Goal: Information Seeking & Learning: Find specific fact

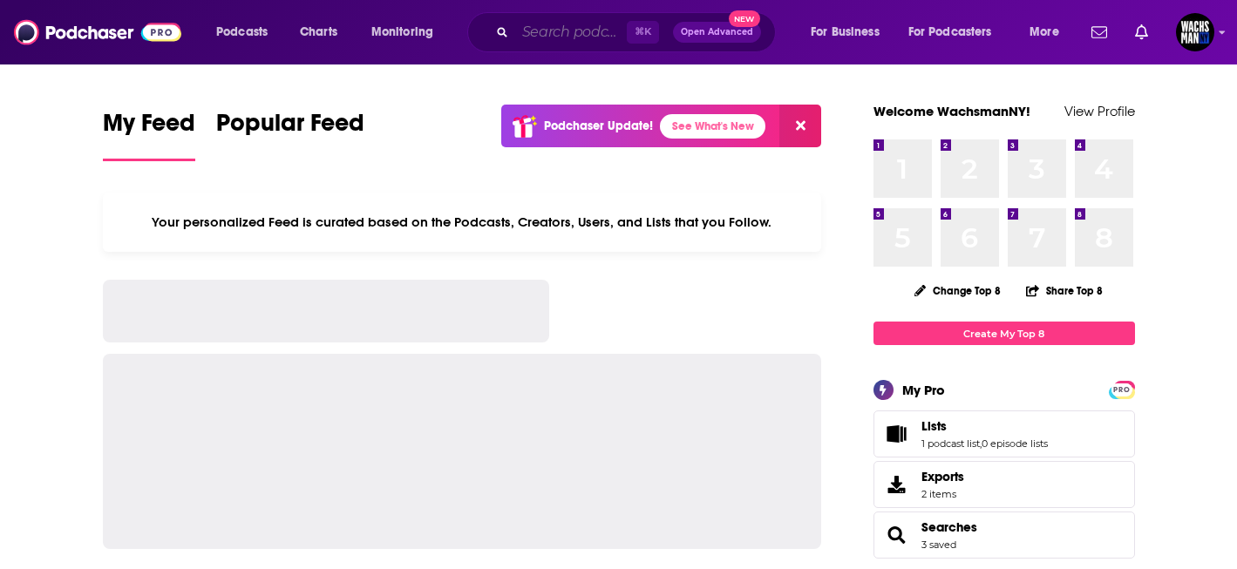
click at [568, 34] on input "Search podcasts, credits, & more..." at bounding box center [571, 32] width 112 height 28
paste input "Holistic Investments"
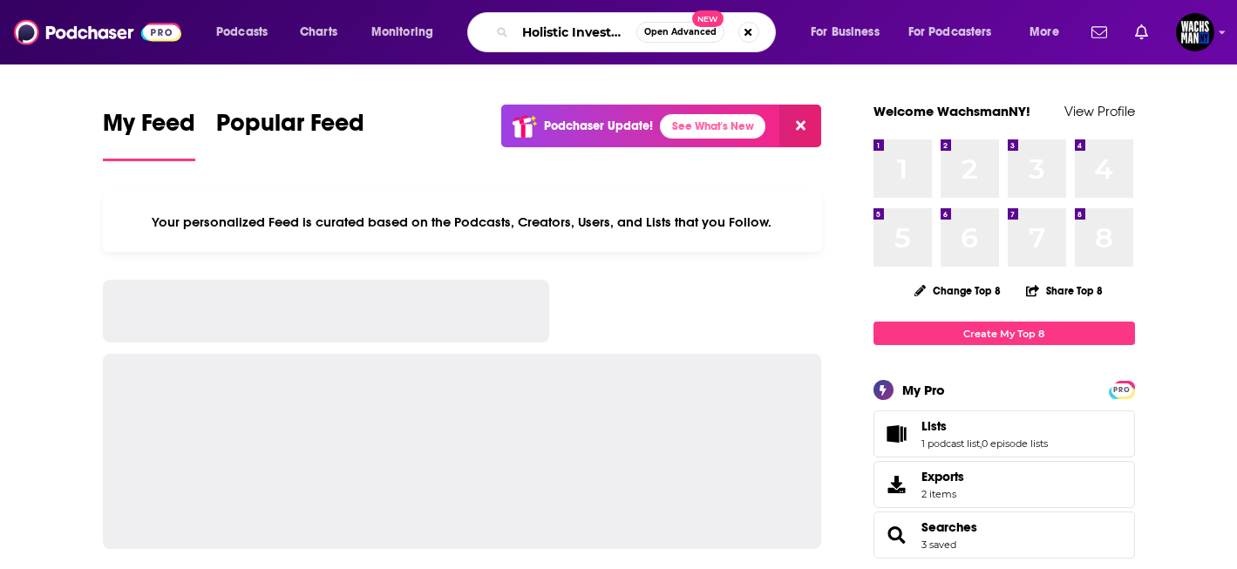
scroll to position [0, 29]
type input "Holistic Investments"
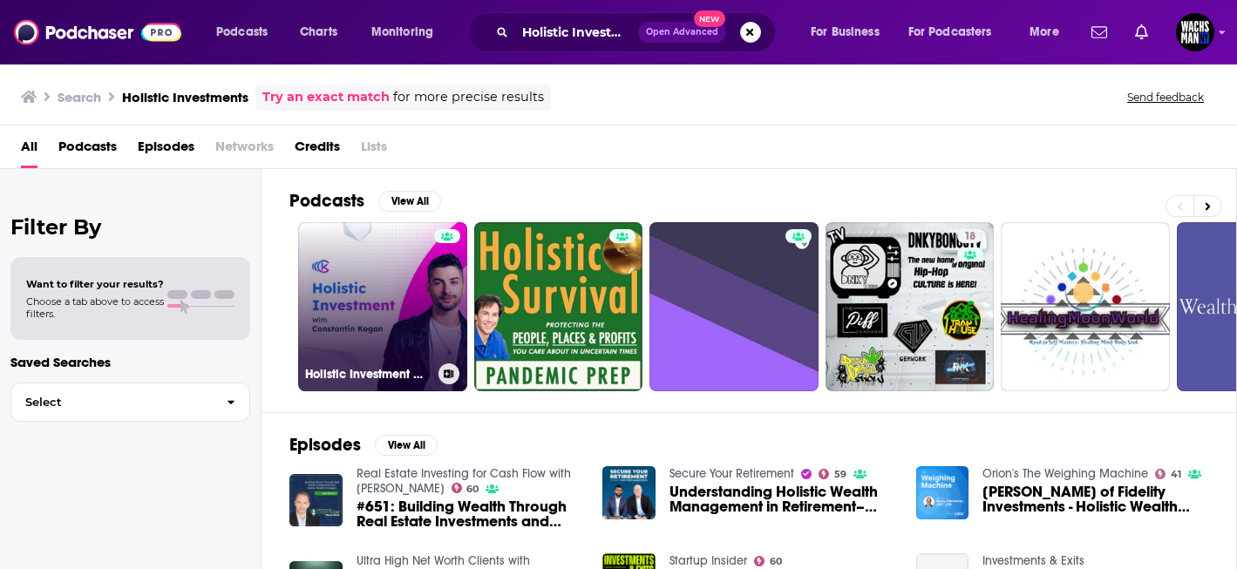
click at [359, 318] on link "Holistic Investment w [PERSON_NAME]" at bounding box center [382, 306] width 169 height 169
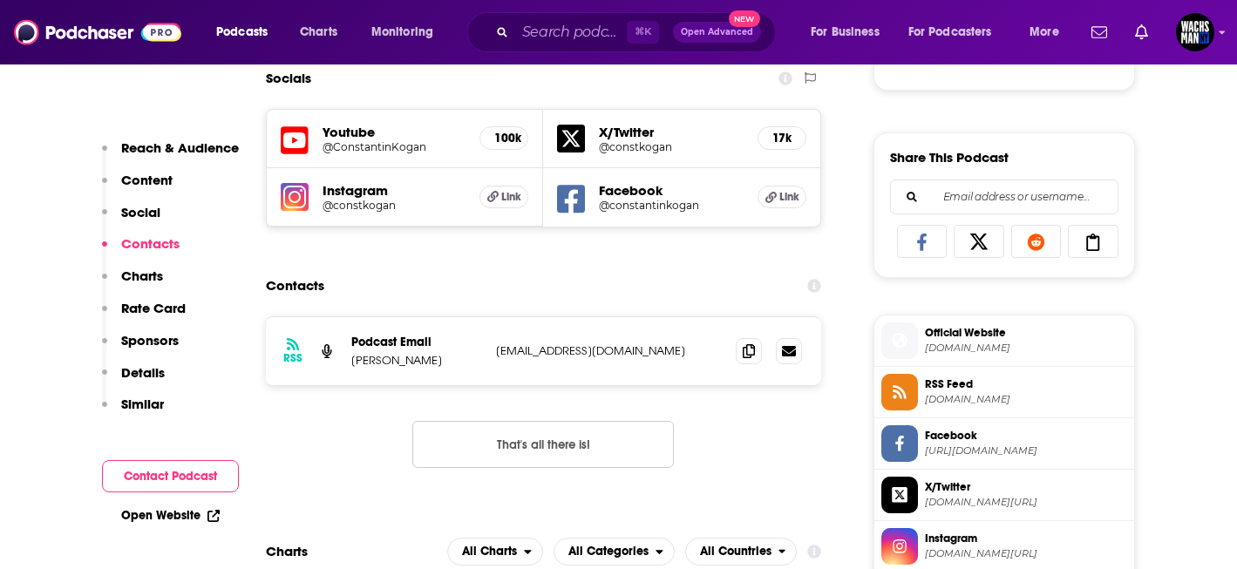
scroll to position [1029, 0]
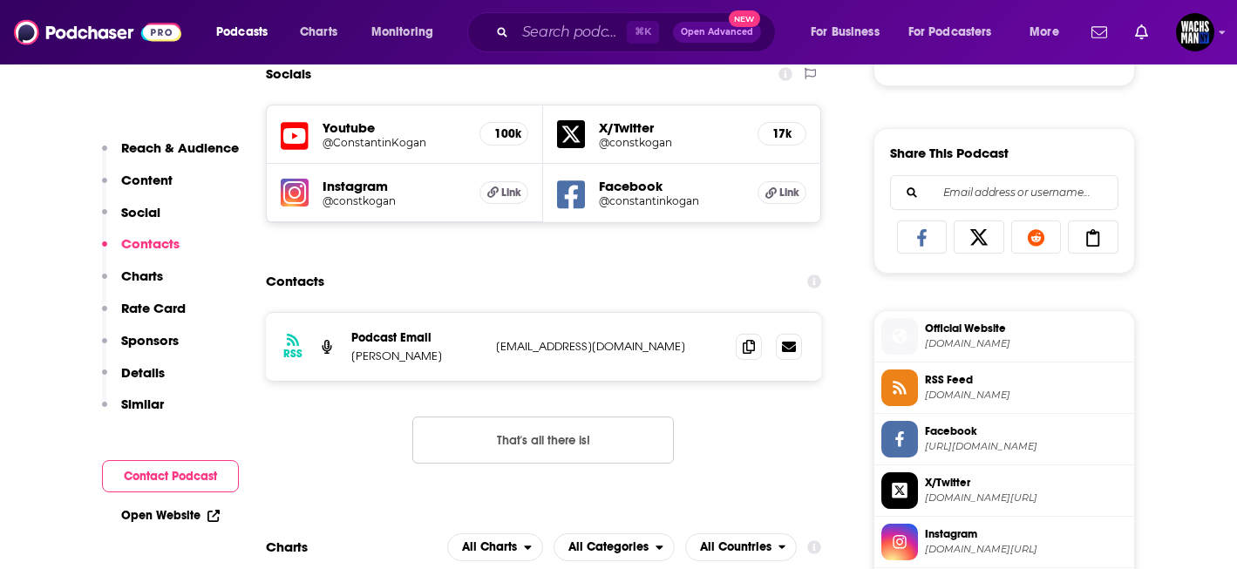
click at [458, 146] on h5 "@ConstantinKogan" at bounding box center [395, 142] width 144 height 13
